Goal: Information Seeking & Learning: Find specific fact

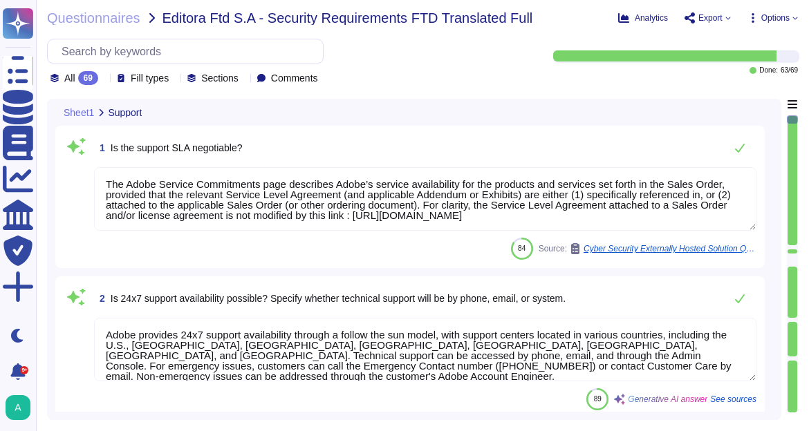
type textarea "The Adobe Service Commitments page describes Adobe’s service availability for t…"
type textarea "Adobe provides 24x7 support availability through a follow the sun model, with s…"
type textarea "Adobe's development process includes a robust security analysis as part of our …"
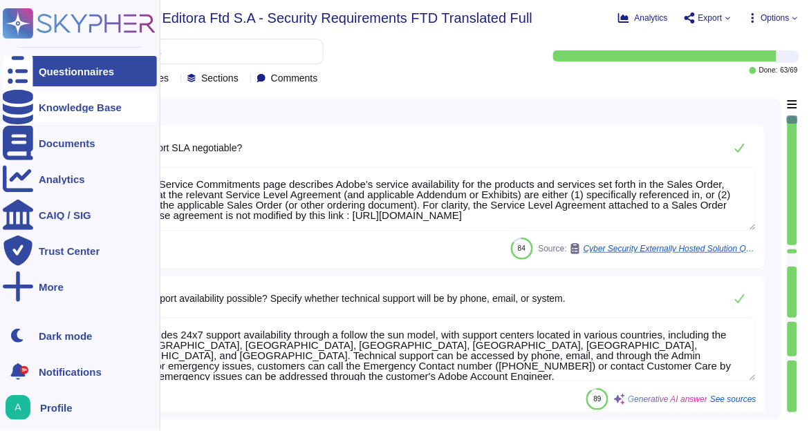
click at [22, 108] on icon at bounding box center [18, 107] width 30 height 35
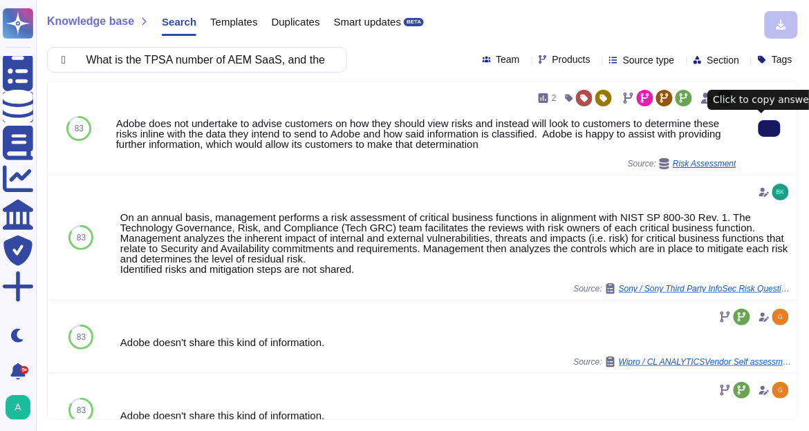
click at [769, 135] on button at bounding box center [769, 128] width 22 height 17
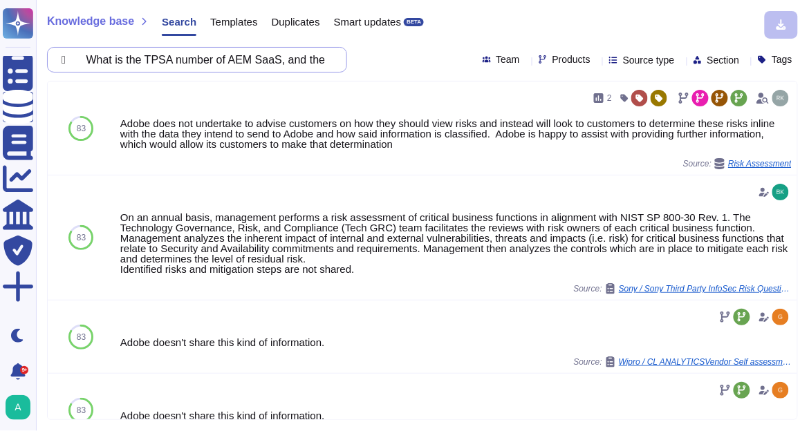
click at [208, 54] on input " What is the TPSA number of AEM SaaS, and the inherent and residual risks?" at bounding box center [194, 60] width 278 height 24
paste input "Are AIA data in AEM SaaS segregated from other tenant"
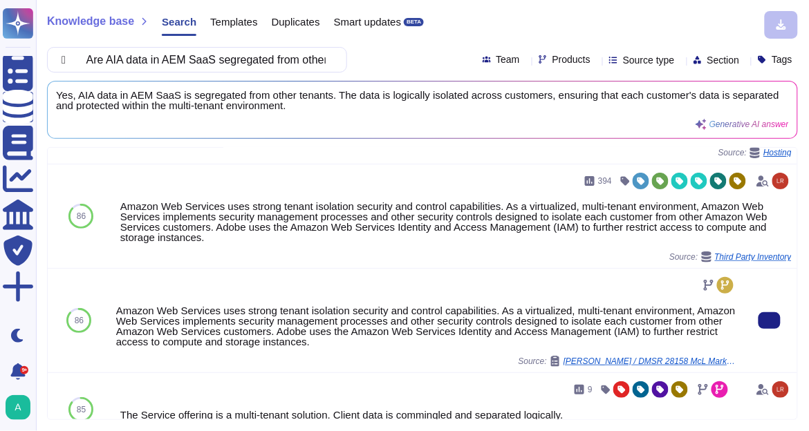
scroll to position [166, 0]
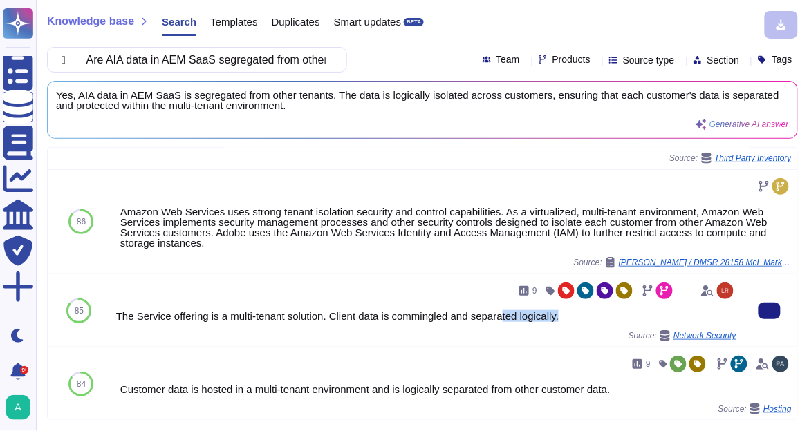
drag, startPoint x: 560, startPoint y: 315, endPoint x: 500, endPoint y: 319, distance: 59.6
click at [500, 319] on div "The Service offering is a multi-tenant solution. Client data is commingled and …" at bounding box center [426, 316] width 620 height 10
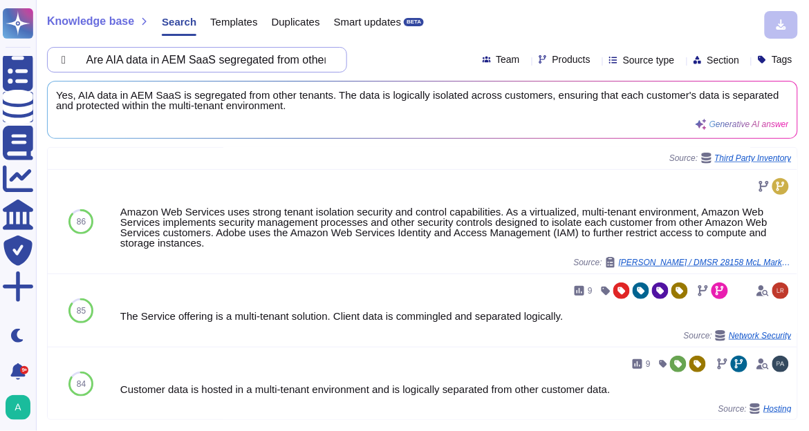
click at [208, 65] on input " Are AIA data in AEM SaaS segregated from other tenants?" at bounding box center [194, 60] width 278 height 24
paste input "Is the AEM SaaS protected by their Web Application Firewall (WAF)"
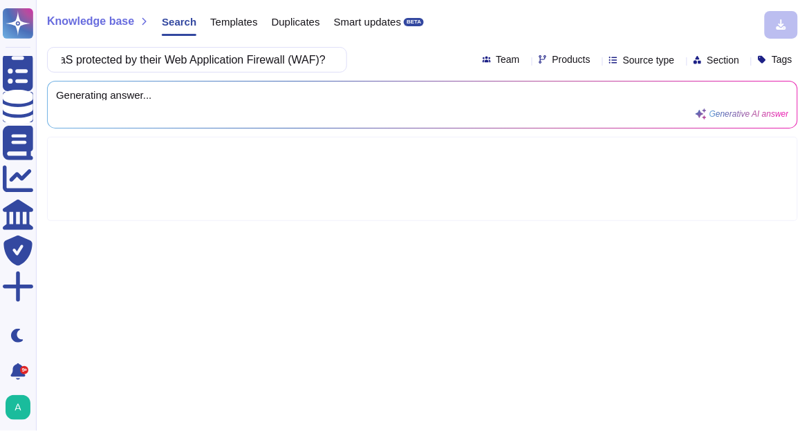
type input " Is the AEM SaaS protected by their Web Application Firewall (WAF)?"
click at [596, 61] on icon at bounding box center [596, 61] width 0 height 0
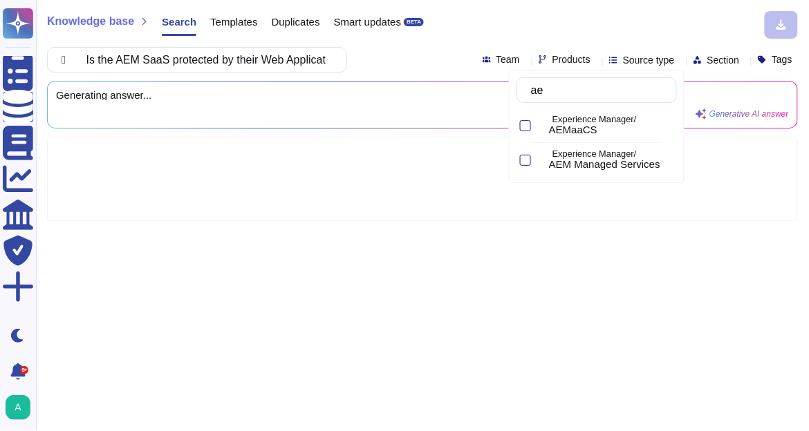
type input "aem"
click at [613, 126] on div "AEMaaCS" at bounding box center [610, 130] width 122 height 12
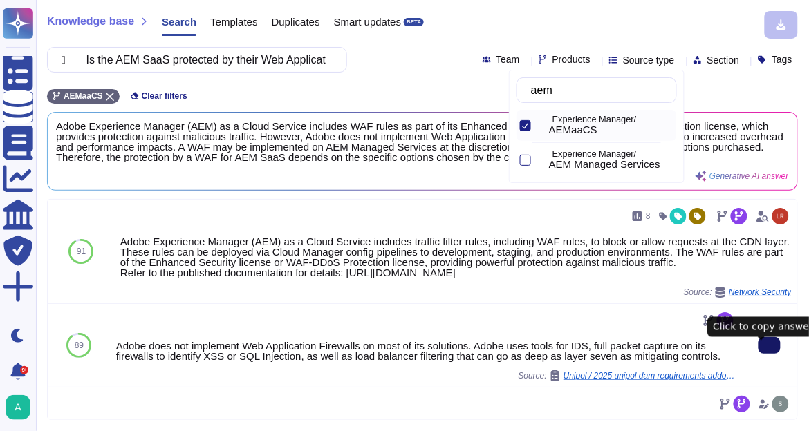
click at [769, 346] on icon at bounding box center [769, 346] width 0 height 0
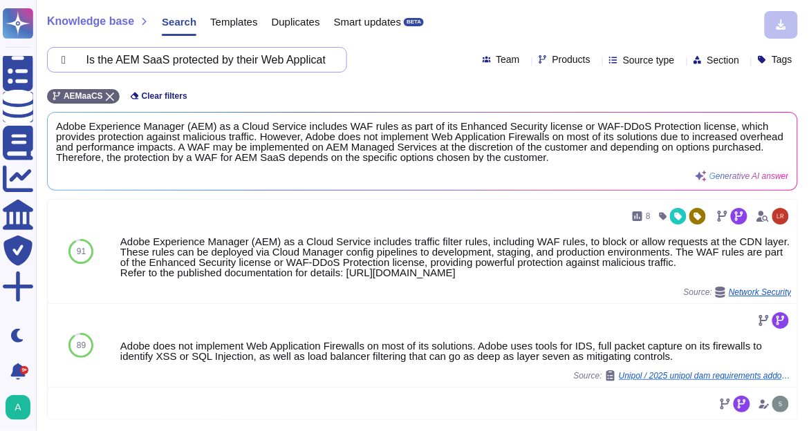
click at [276, 61] on input " Is the AEM SaaS protected by their Web Application Firewall (WAF)?" at bounding box center [194, 60] width 278 height 24
paste input "What are the programming languages used for development"
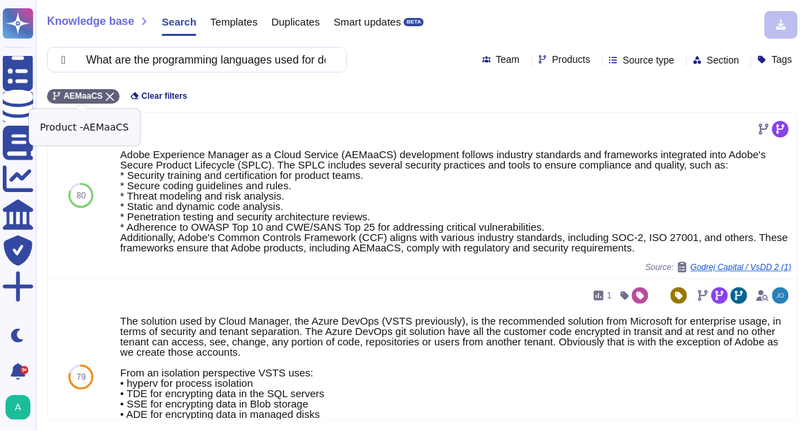
click at [109, 94] on icon at bounding box center [110, 97] width 8 height 8
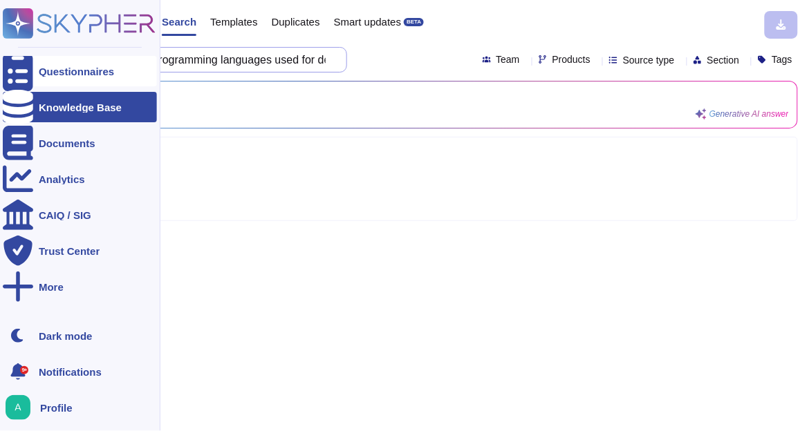
drag, startPoint x: 100, startPoint y: 62, endPoint x: 22, endPoint y: 64, distance: 77.4
click at [22, 64] on div "Questionnaires Knowledge Base Documents Analytics CAIQ / SIG Trust Center More …" at bounding box center [404, 215] width 809 height 431
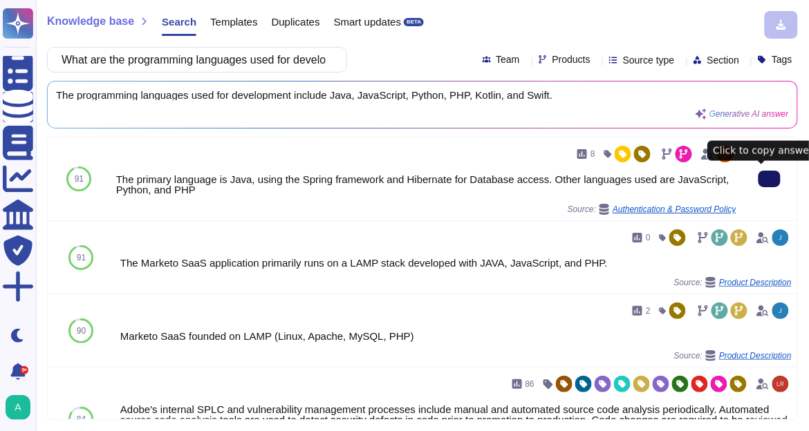
click at [758, 185] on button at bounding box center [769, 179] width 22 height 17
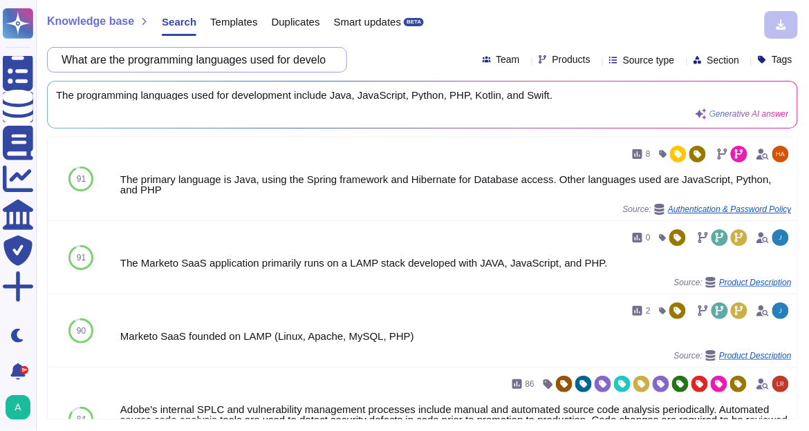
click at [279, 59] on input "What are the programming languages used for development?" at bounding box center [194, 60] width 278 height 24
paste input " What is the TPSA number of AEM SaaS, and the inherent and residual risks?"
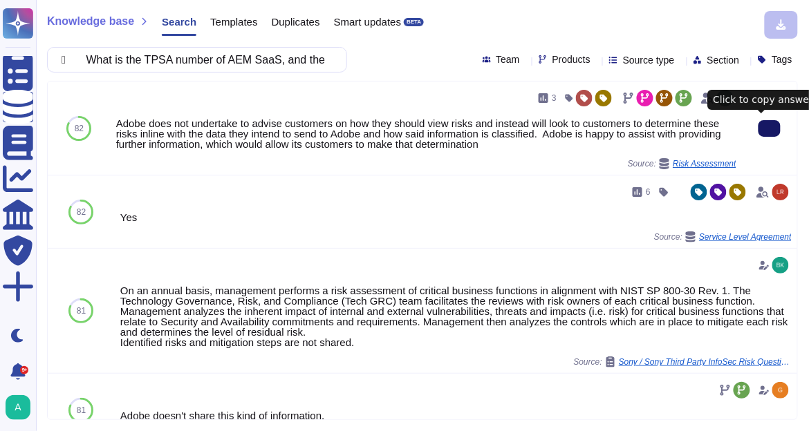
click at [769, 129] on icon at bounding box center [769, 129] width 0 height 0
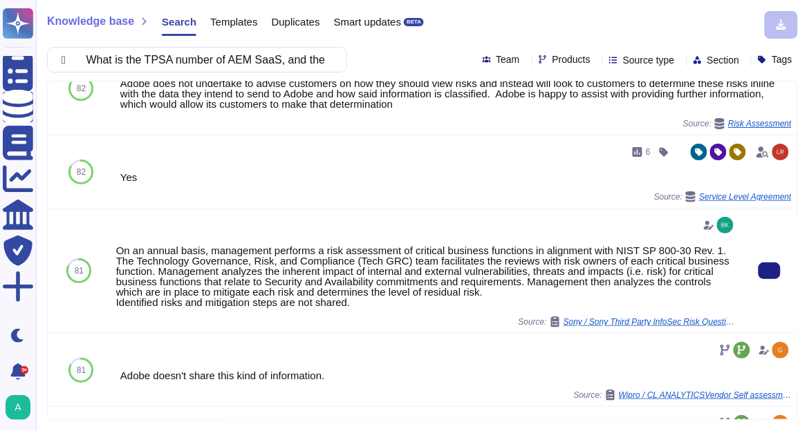
scroll to position [55, 0]
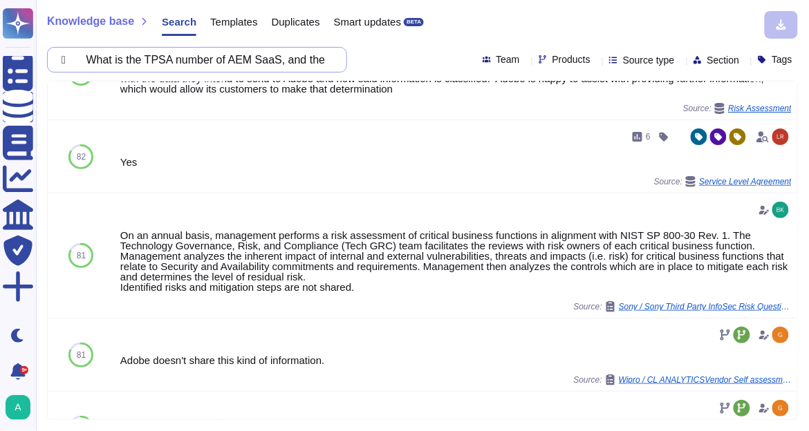
click at [253, 56] on input " What is the TPSA number of AEM SaaS, and the inherent and residual risks?" at bounding box center [194, 60] width 278 height 24
paste input "Any TPSA report for AEM SaaS"
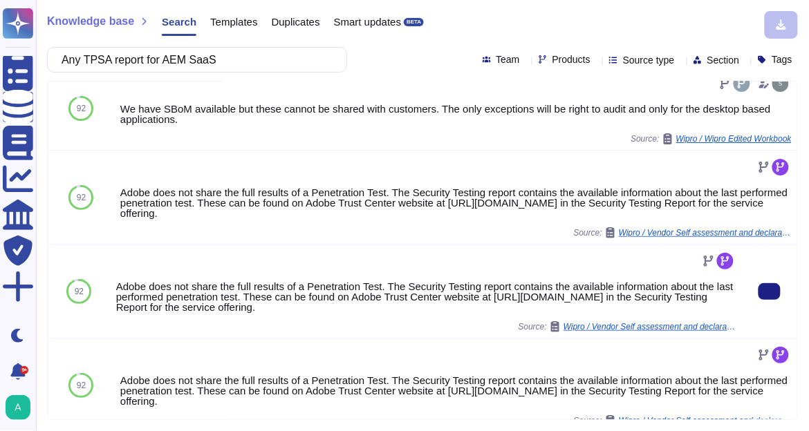
scroll to position [0, 0]
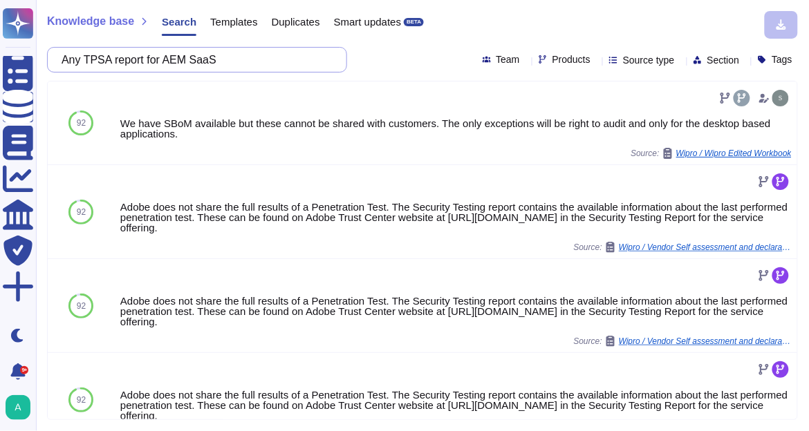
click at [230, 55] on input "Any TPSA report for AEM SaaS" at bounding box center [194, 60] width 278 height 24
click at [253, 66] on input "Any TPSA report for AEM SaaS" at bounding box center [194, 60] width 278 height 24
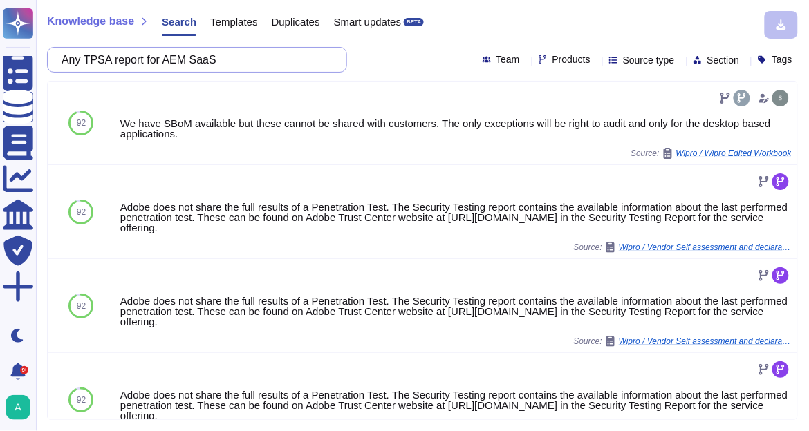
click at [253, 66] on input "Any TPSA report for AEM SaaS" at bounding box center [194, 60] width 278 height 24
paste input "What are the programming languages used for AEMaaCS development?"
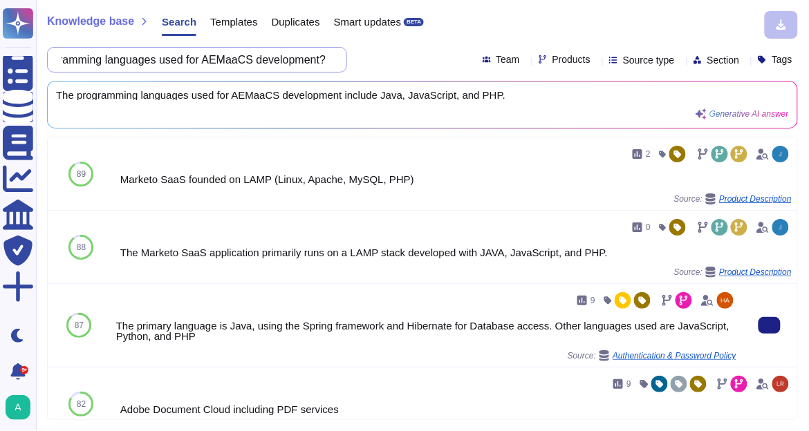
scroll to position [55, 0]
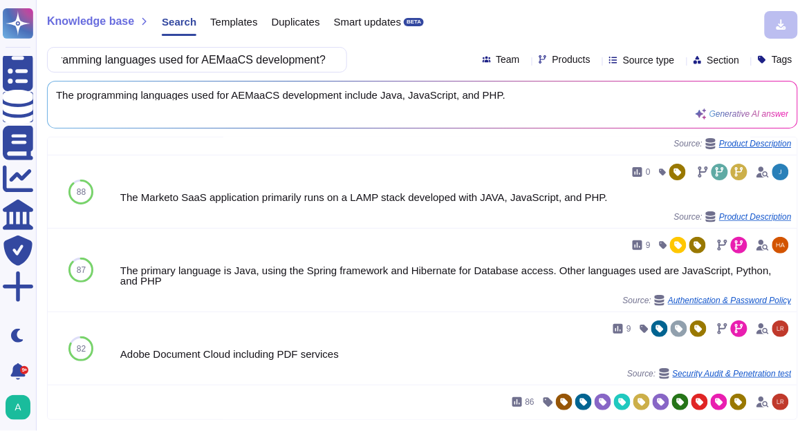
type input "What are the programming languages used for AEMaaCS development?"
click at [596, 61] on icon at bounding box center [596, 61] width 0 height 0
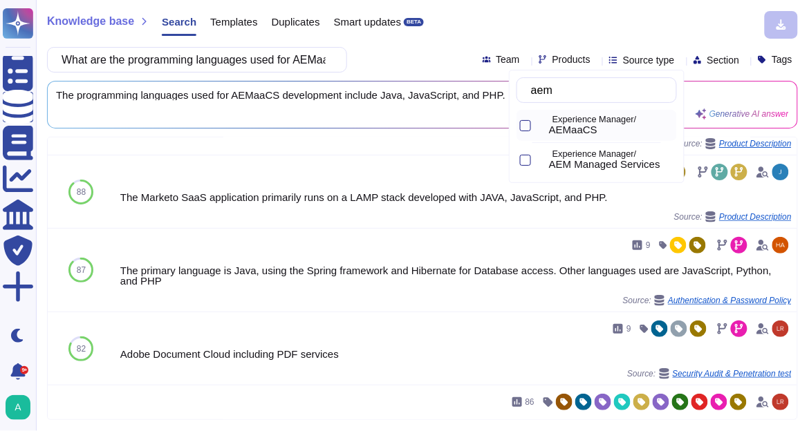
click at [586, 122] on p "Experience Manager/" at bounding box center [611, 119] width 119 height 9
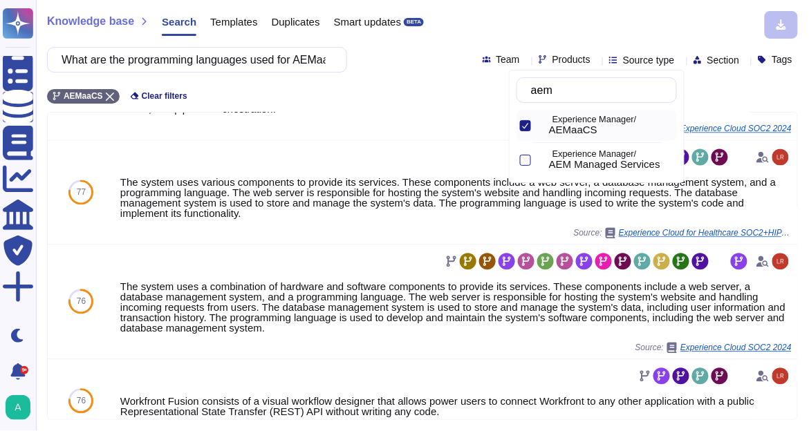
scroll to position [652, 0]
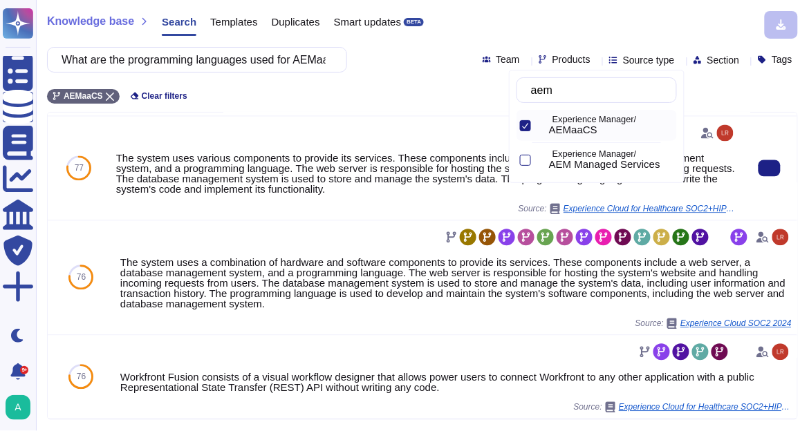
type input "aem"
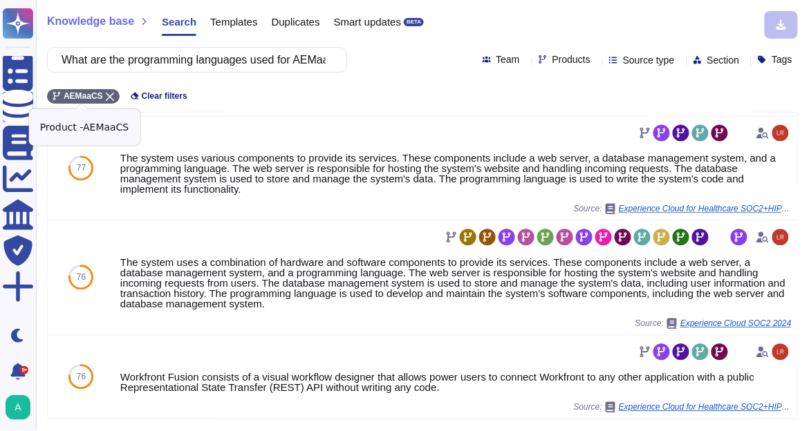
click at [106, 94] on icon at bounding box center [110, 97] width 8 height 8
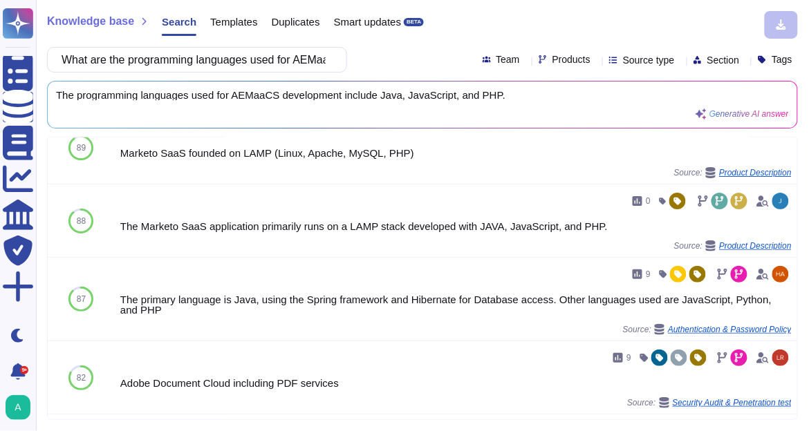
scroll to position [0, 0]
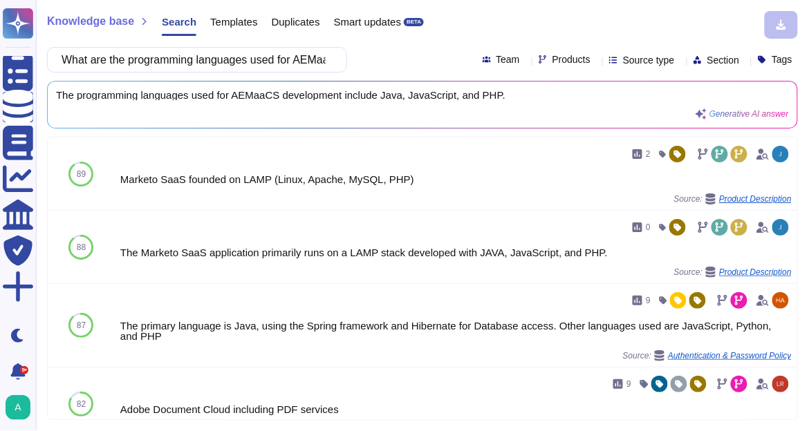
click at [596, 171] on icon at bounding box center [751, 259] width 310 height 177
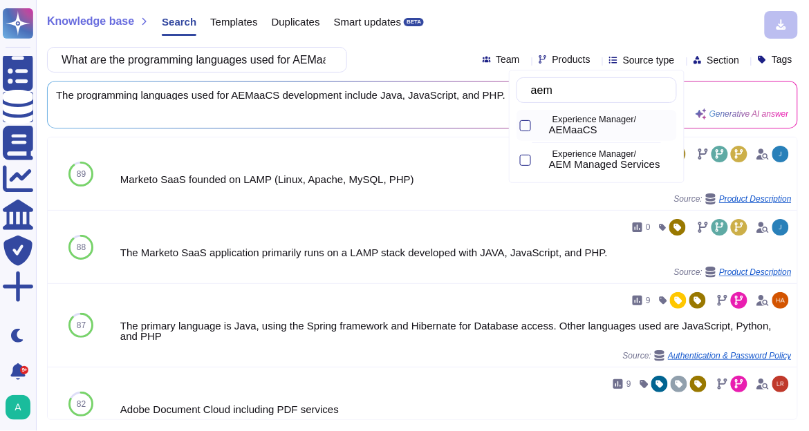
click at [597, 130] on span "AEMaaCS" at bounding box center [573, 130] width 48 height 12
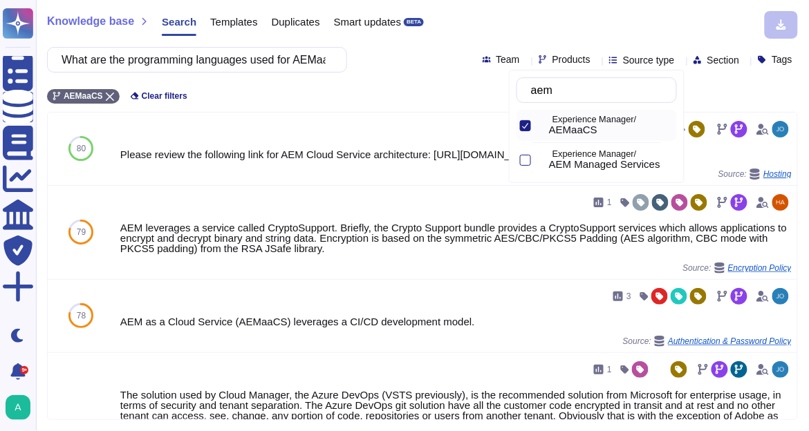
type input "aem"
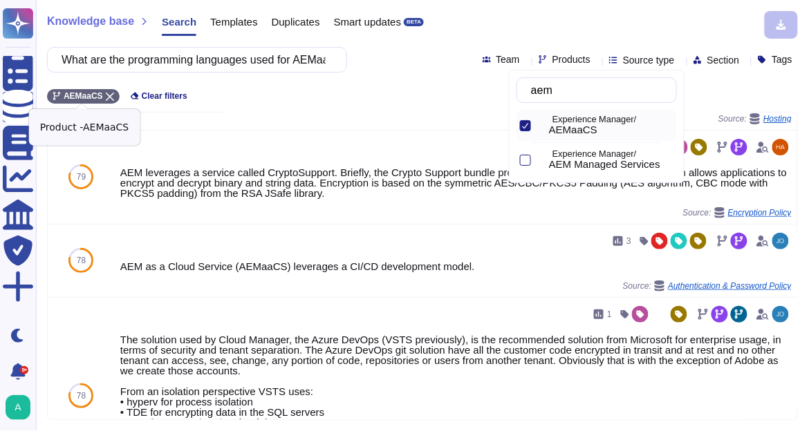
click at [106, 97] on icon at bounding box center [110, 97] width 8 height 8
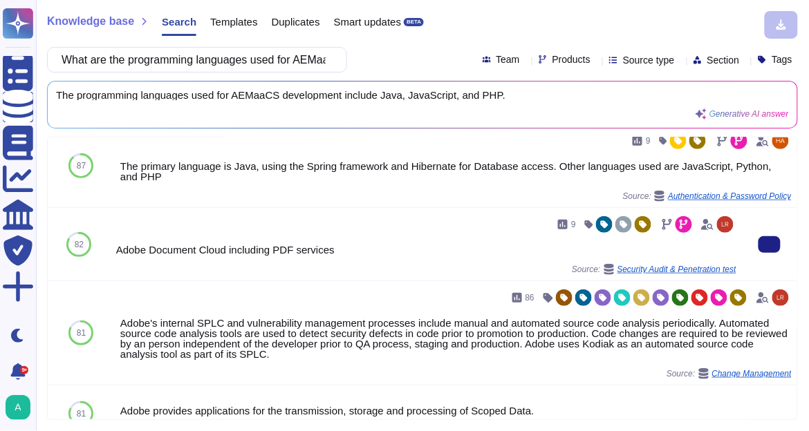
scroll to position [104, 0]
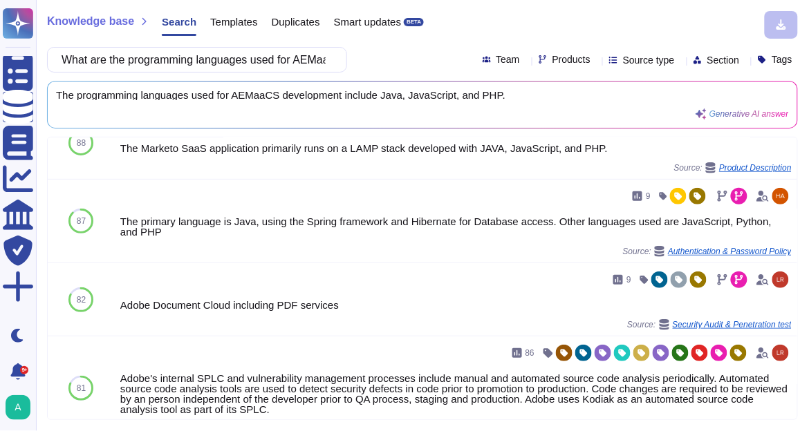
click at [586, 15] on div "Knowledge base Search Templates Duplicates Smart updates BETA" at bounding box center [417, 25] width 740 height 28
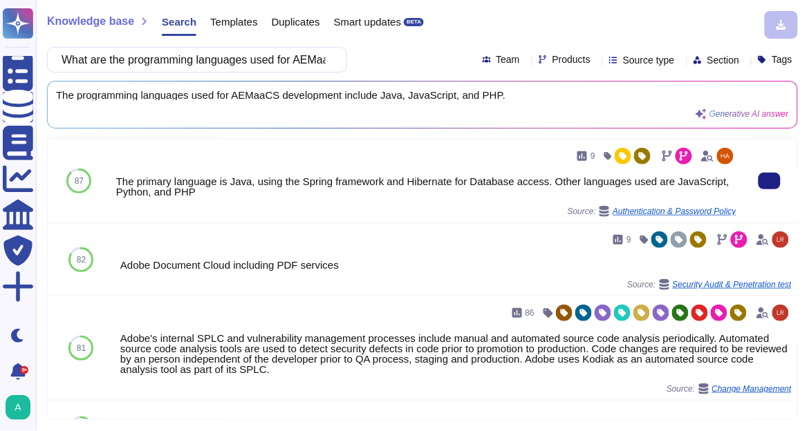
scroll to position [160, 0]
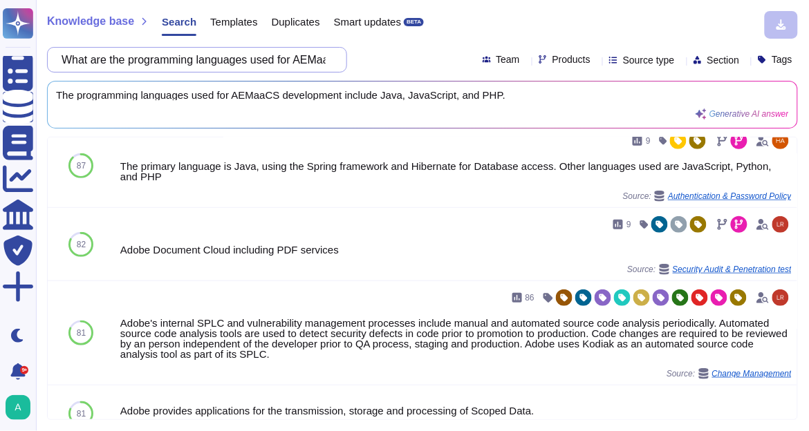
click at [320, 62] on input "What are the programming languages used for AEMaaCS development?" at bounding box center [194, 60] width 278 height 24
click at [303, 63] on input "What are the programming languages used for AEMaaCS development?" at bounding box center [194, 60] width 278 height 24
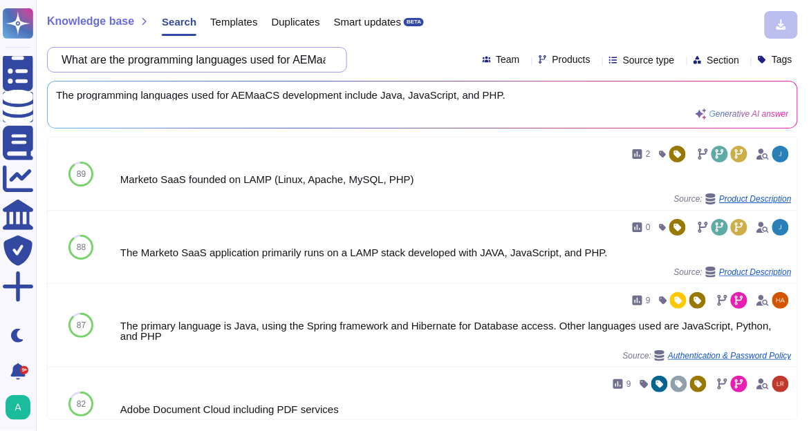
click at [247, 62] on input "What are the programming languages used for AEMaaCS development?" at bounding box center [194, 60] width 278 height 24
drag, startPoint x: 75, startPoint y: 57, endPoint x: 363, endPoint y: 73, distance: 288.7
click at [363, 73] on div "Knowledge base Search Templates Duplicates Smart updates BETA What are the prog…" at bounding box center [422, 215] width 773 height 431
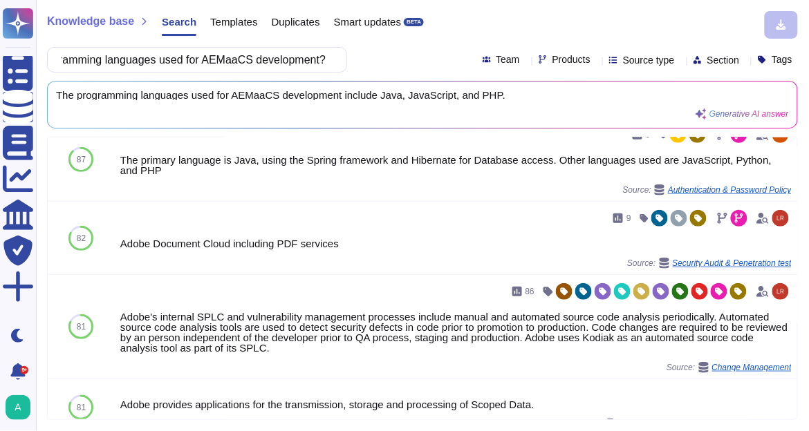
scroll to position [0, 0]
click at [596, 61] on icon at bounding box center [596, 61] width 0 height 0
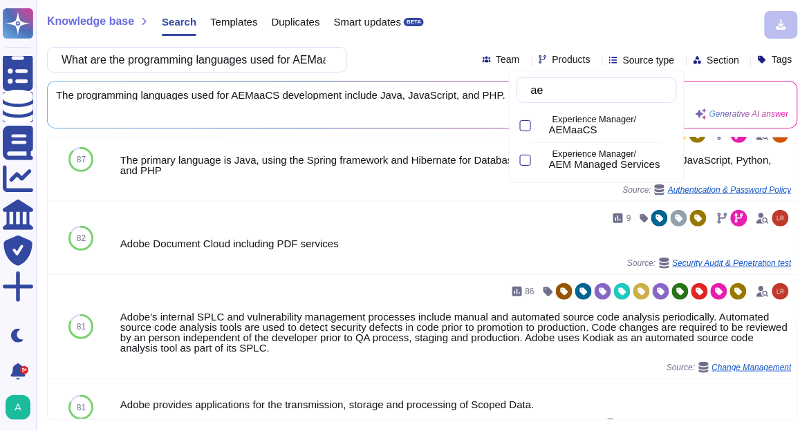
type input "aem"
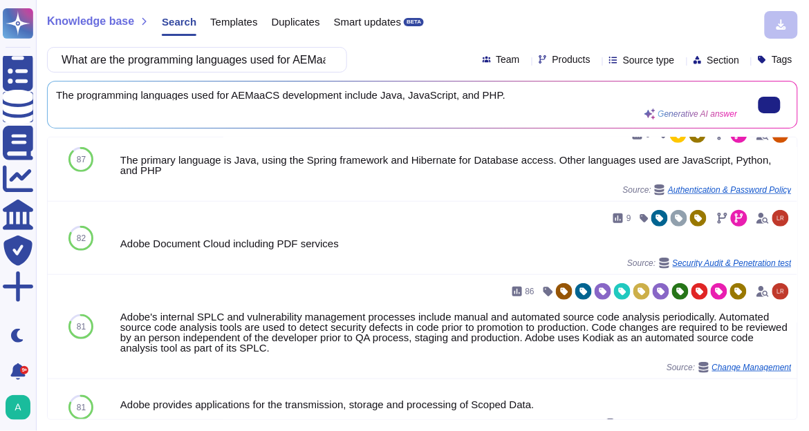
drag, startPoint x: 275, startPoint y: 92, endPoint x: 280, endPoint y: 97, distance: 7.3
click at [276, 93] on span "The programming languages used for AEMaaCS development include Java, JavaScript…" at bounding box center [397, 95] width 682 height 10
drag, startPoint x: 276, startPoint y: 93, endPoint x: 232, endPoint y: 91, distance: 44.3
click at [232, 91] on span "The programming languages used for AEMaaCS development include Java, JavaScript…" at bounding box center [397, 95] width 682 height 10
click at [596, 61] on icon at bounding box center [596, 61] width 0 height 0
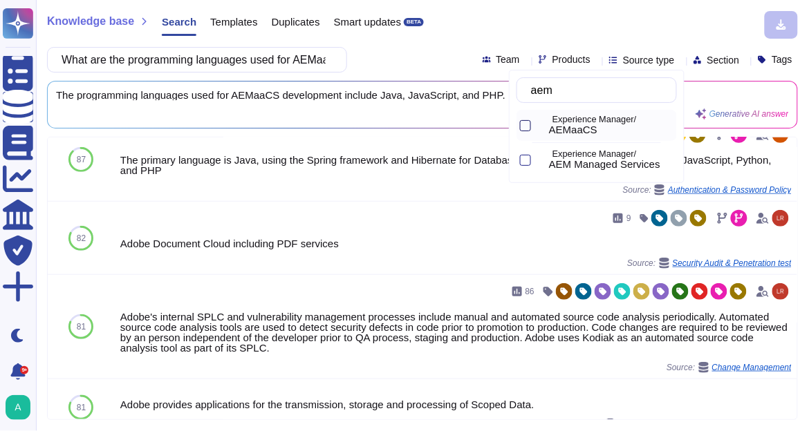
click at [524, 122] on div at bounding box center [525, 125] width 11 height 11
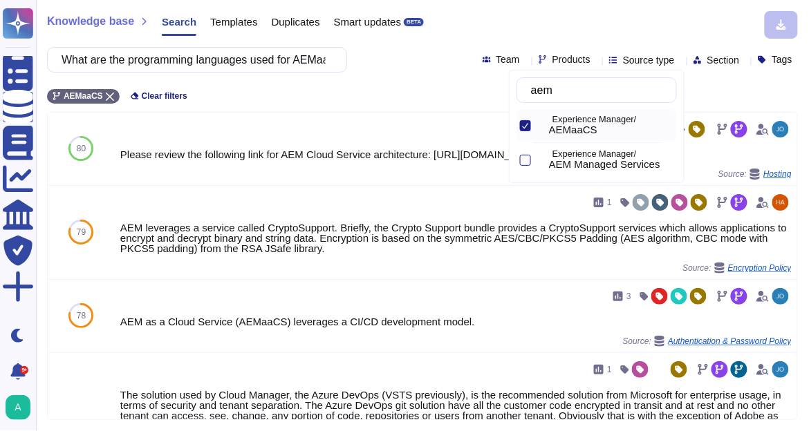
type input "aem"
click at [203, 60] on input "What are the programming languages used for AEMaaCS development?" at bounding box center [194, 60] width 278 height 24
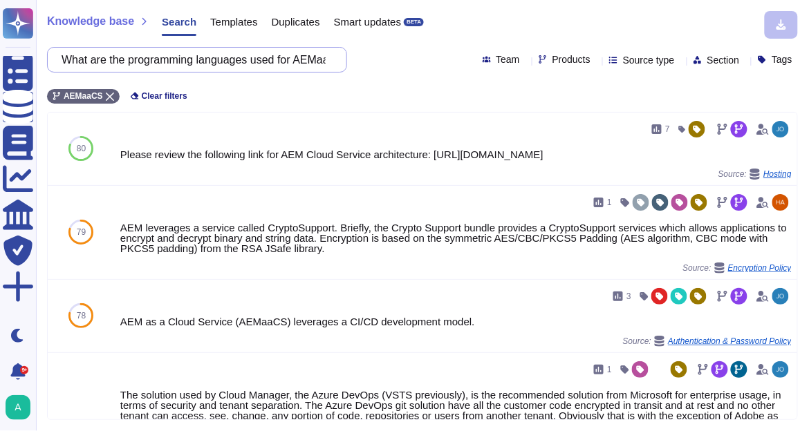
click at [203, 60] on input "What are the programming languages used for AEMaaCS development?" at bounding box center [194, 60] width 278 height 24
paste input "hat is the TPSA number of AEM SaaS"
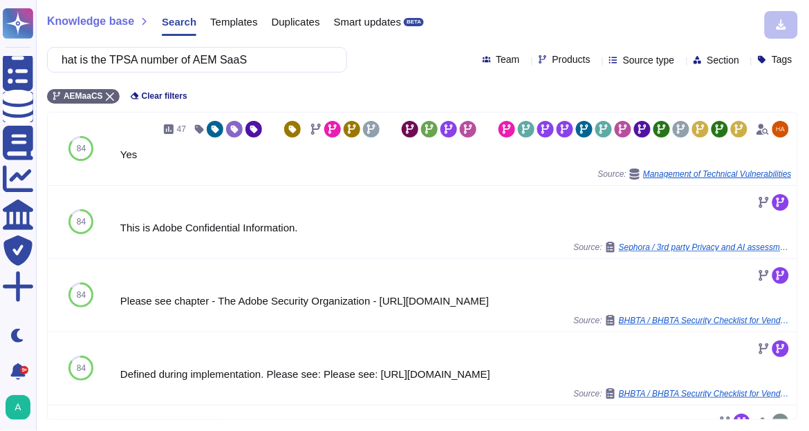
type input "hat is the TPSA number of AEM SaaS"
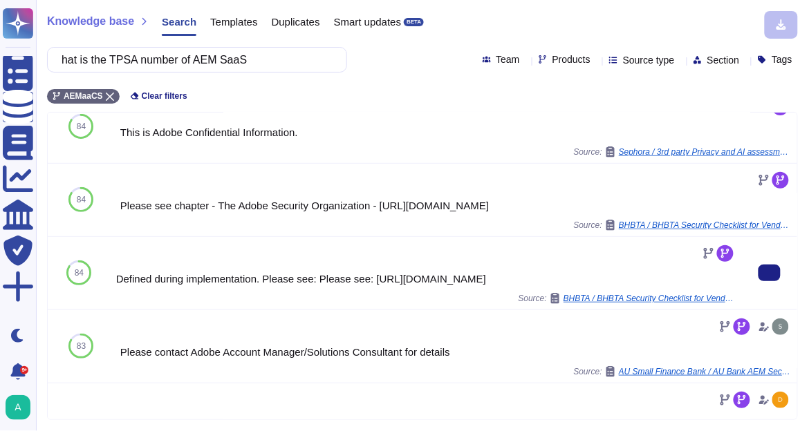
scroll to position [111, 0]
